Goal: Transaction & Acquisition: Download file/media

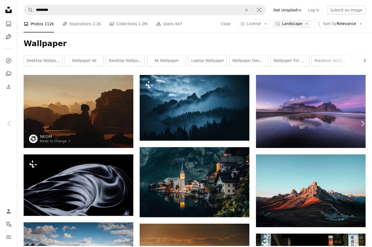
scroll to position [7065, 0]
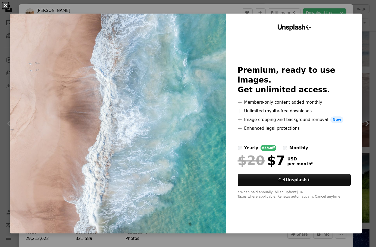
click at [5, 6] on button "An X shape" at bounding box center [5, 5] width 7 height 7
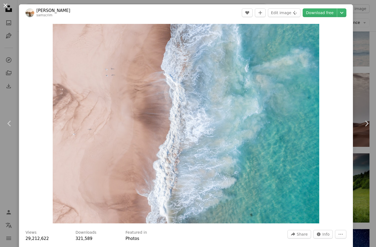
click at [7, 5] on button "An X shape" at bounding box center [5, 5] width 7 height 7
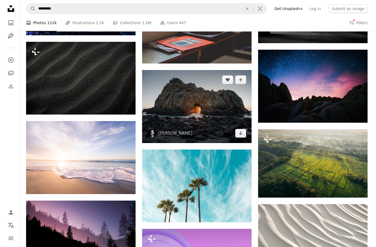
scroll to position [12228, 0]
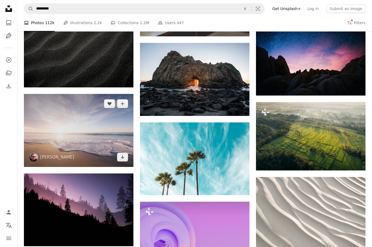
click at [88, 133] on img at bounding box center [79, 130] width 110 height 73
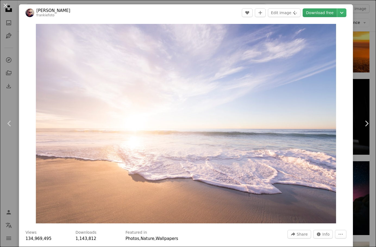
click at [317, 12] on link "Download free" at bounding box center [320, 12] width 34 height 9
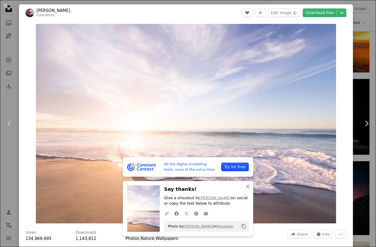
click at [204, 213] on icon at bounding box center [206, 213] width 4 height 3
click at [261, 80] on img "Zoom in on this image" at bounding box center [186, 124] width 300 height 200
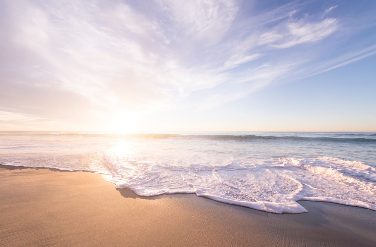
drag, startPoint x: 226, startPoint y: 137, endPoint x: 301, endPoint y: 120, distance: 77.5
click at [301, 120] on img "Zoom out on this image" at bounding box center [188, 125] width 377 height 251
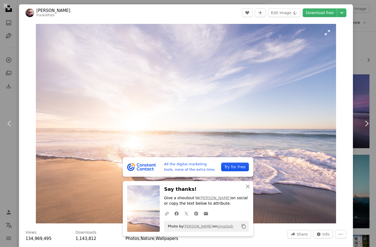
click at [247, 129] on img "Zoom in on this image" at bounding box center [186, 124] width 300 height 200
